Goal: Task Accomplishment & Management: Manage account settings

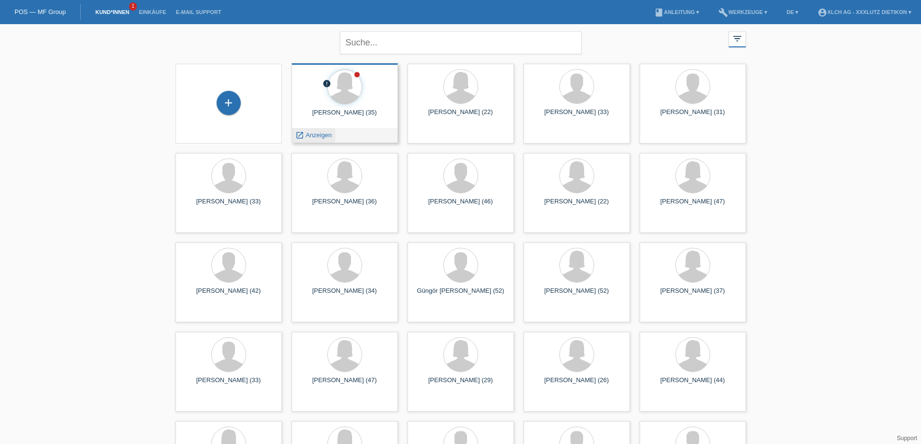
click at [322, 134] on span "Anzeigen" at bounding box center [318, 134] width 26 height 7
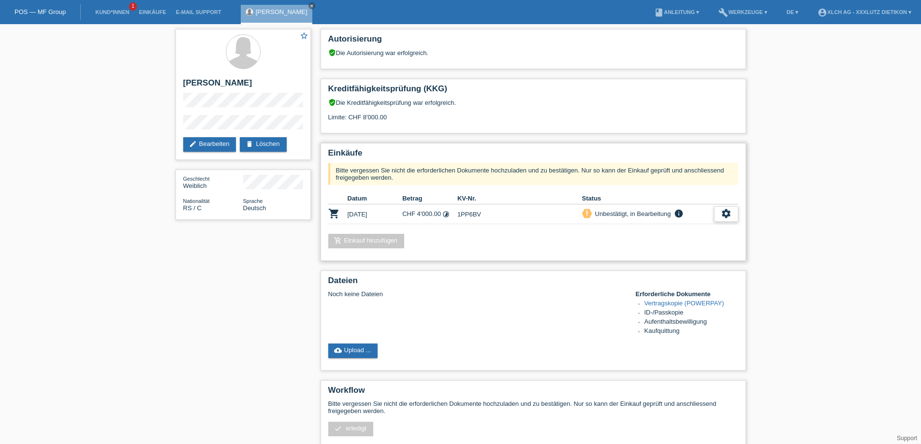
click at [724, 215] on icon "settings" at bounding box center [726, 213] width 11 height 11
click at [665, 256] on span "Vertrag herunterladen" at bounding box center [659, 258] width 64 height 12
click at [354, 352] on link "cloud_upload Upload ..." at bounding box center [353, 351] width 50 height 14
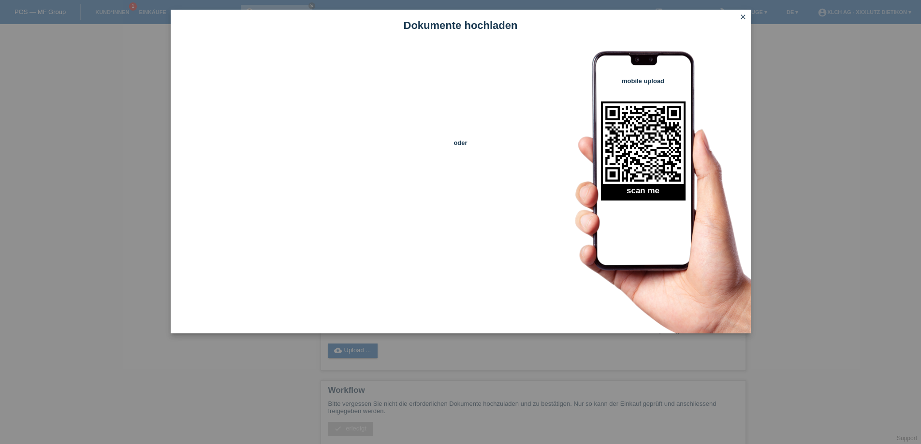
click at [743, 15] on icon "close" at bounding box center [743, 17] width 8 height 8
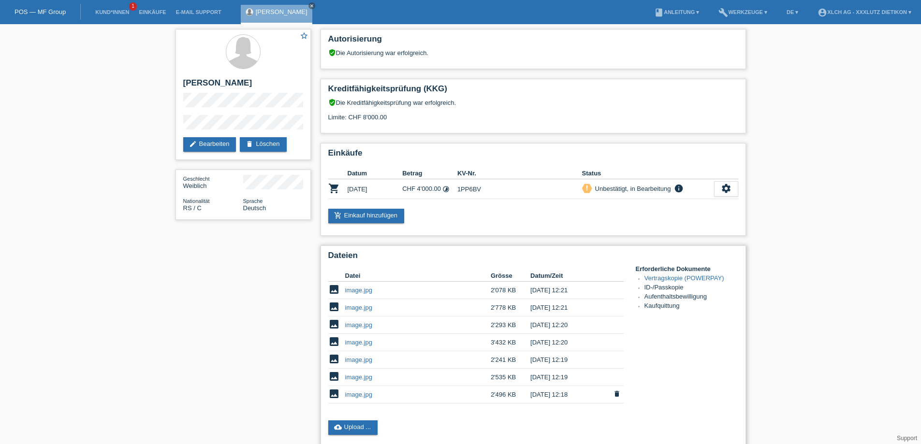
click at [366, 397] on link "image.jpg" at bounding box center [358, 394] width 27 height 7
click at [367, 375] on link "image.jpg" at bounding box center [358, 377] width 27 height 7
click at [348, 359] on link "image.jpg" at bounding box center [358, 359] width 27 height 7
click at [617, 358] on icon "delete" at bounding box center [617, 359] width 8 height 8
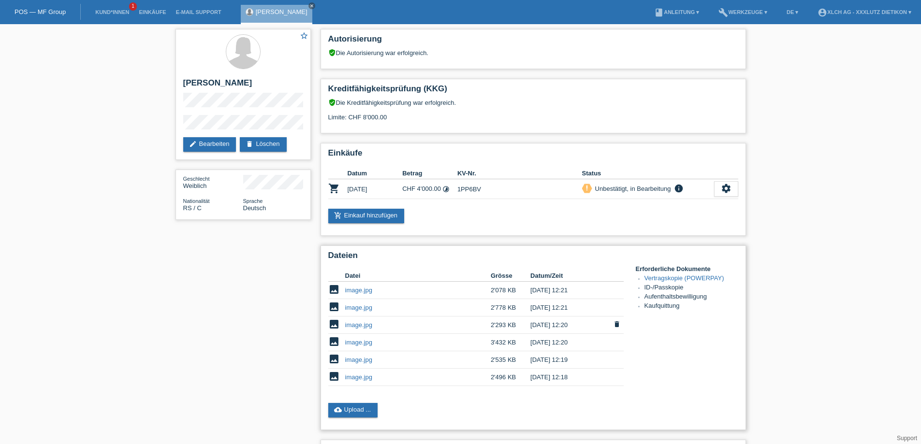
click at [357, 324] on link "image.jpg" at bounding box center [358, 324] width 27 height 7
click at [367, 326] on link "image.jpg" at bounding box center [358, 324] width 27 height 7
click at [360, 287] on link "image.jpg" at bounding box center [358, 290] width 27 height 7
click at [357, 305] on link "image.jpg" at bounding box center [358, 307] width 27 height 7
click at [359, 325] on link "image.jpg" at bounding box center [358, 324] width 27 height 7
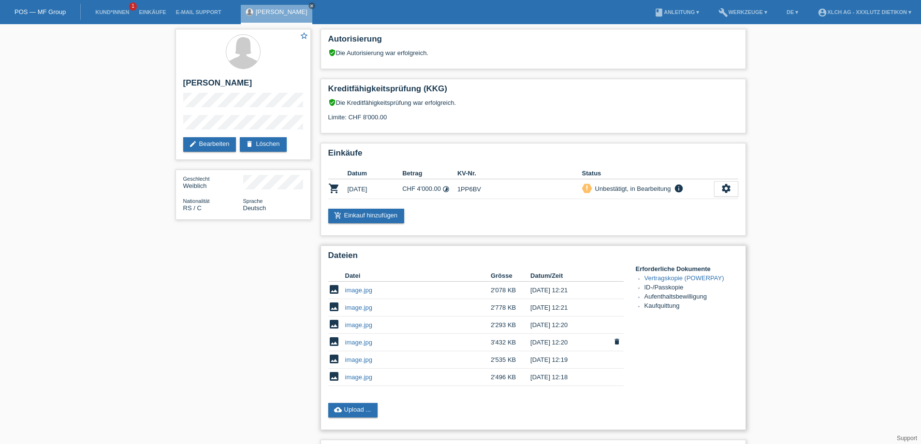
click at [358, 341] on link "image.jpg" at bounding box center [358, 342] width 27 height 7
click at [352, 404] on link "cloud_upload Upload ..." at bounding box center [353, 410] width 50 height 14
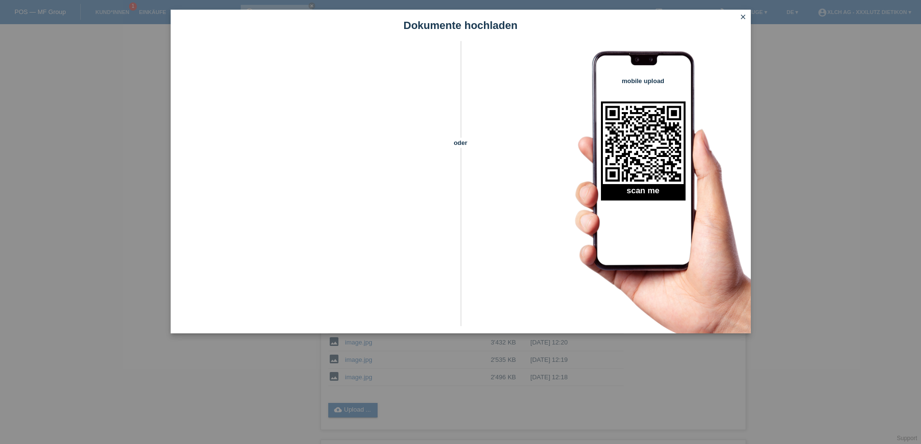
click at [741, 16] on icon "close" at bounding box center [743, 17] width 8 height 8
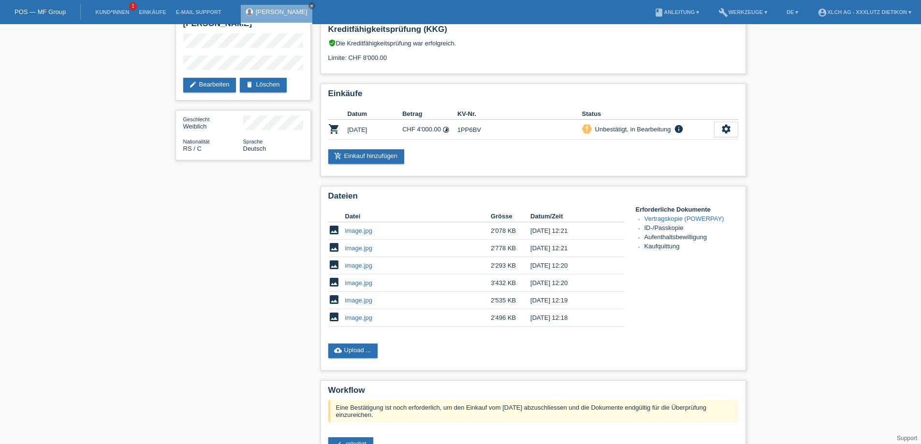
scroll to position [156, 0]
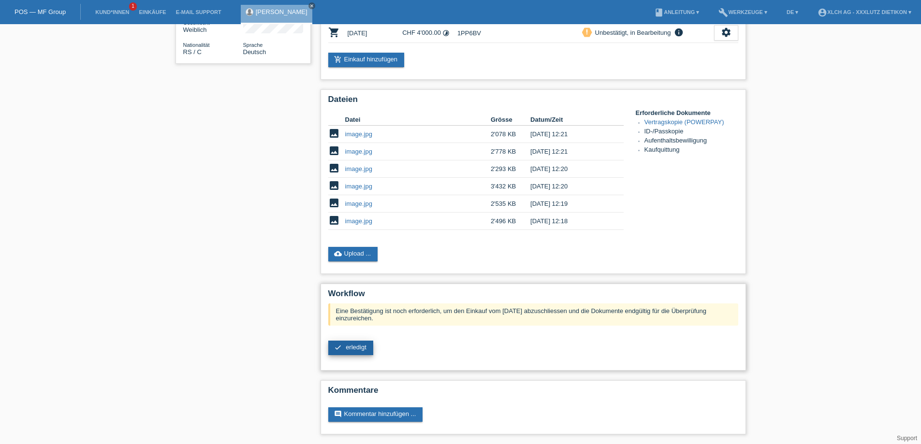
click at [355, 346] on span "erledigt" at bounding box center [356, 347] width 21 height 7
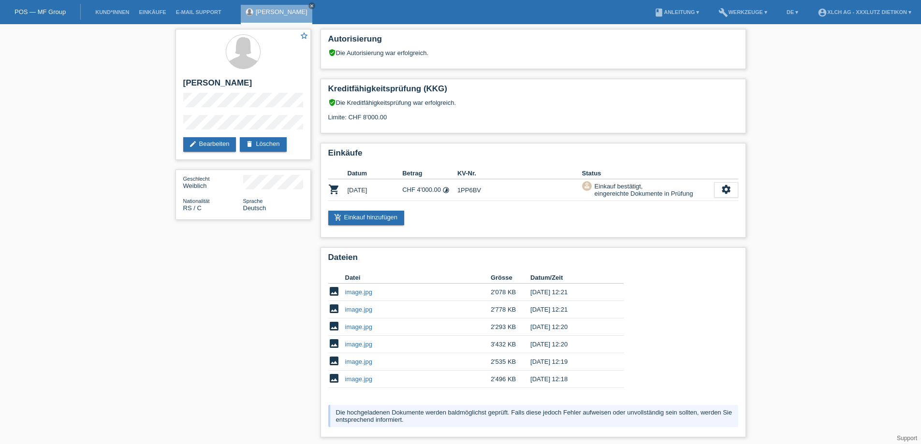
scroll to position [67, 0]
